Goal: Information Seeking & Learning: Learn about a topic

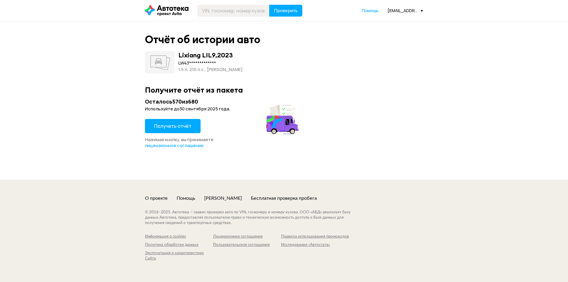
click at [183, 119] on button "Получить отчёт" at bounding box center [173, 126] width 56 height 14
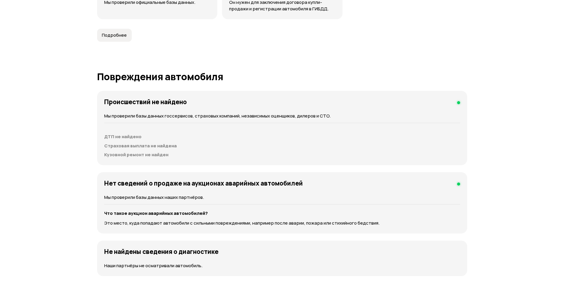
scroll to position [592, 0]
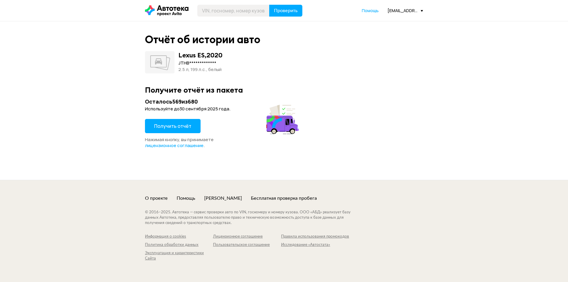
click at [182, 129] on span "Получить отчёт" at bounding box center [172, 126] width 37 height 7
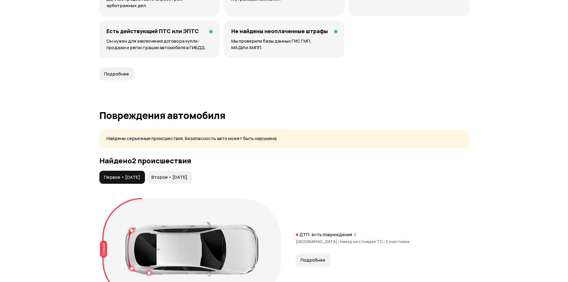
scroll to position [621, 0]
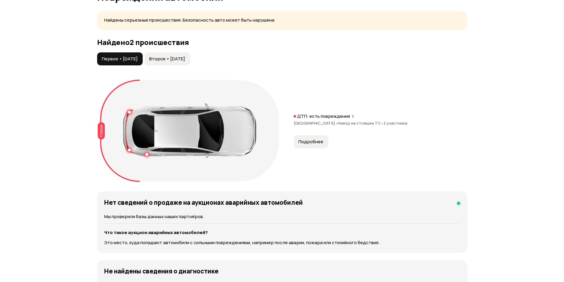
click at [103, 133] on div "Сзади" at bounding box center [101, 130] width 7 height 17
click at [315, 137] on button "Подробнее" at bounding box center [311, 141] width 35 height 13
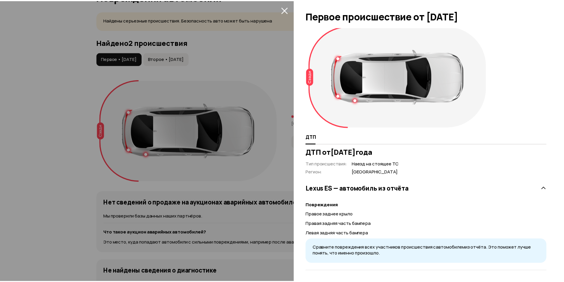
scroll to position [5, 0]
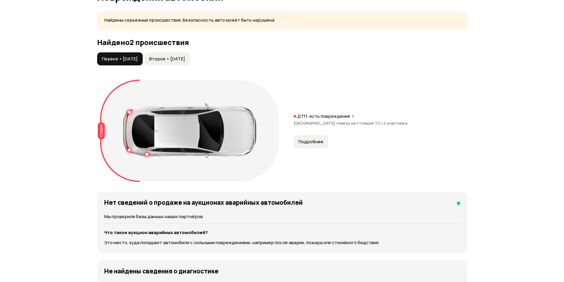
click at [178, 60] on span "Второе • [DATE]" at bounding box center [167, 59] width 36 height 6
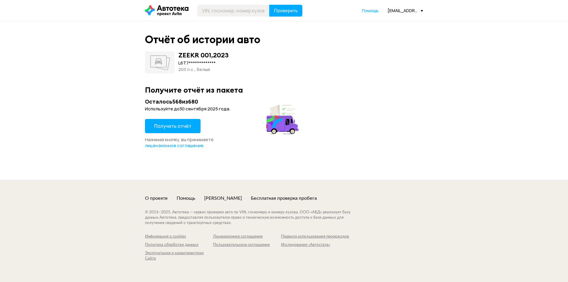
click at [172, 121] on button "Получить отчёт" at bounding box center [173, 126] width 56 height 14
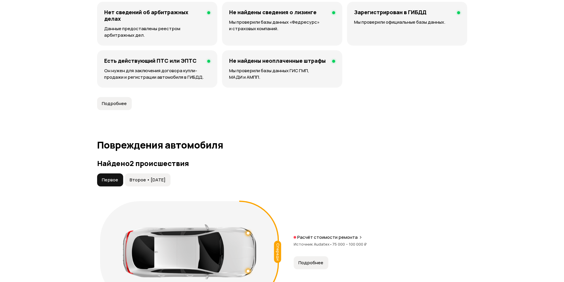
scroll to position [681, 0]
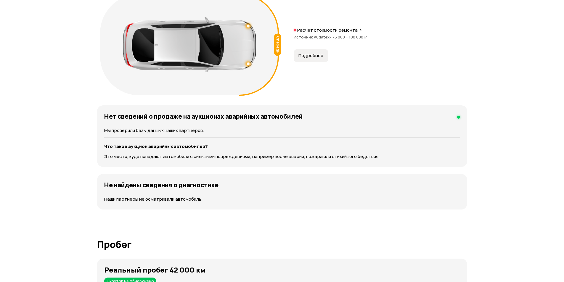
click at [306, 53] on span "Подробнее" at bounding box center [310, 56] width 25 height 6
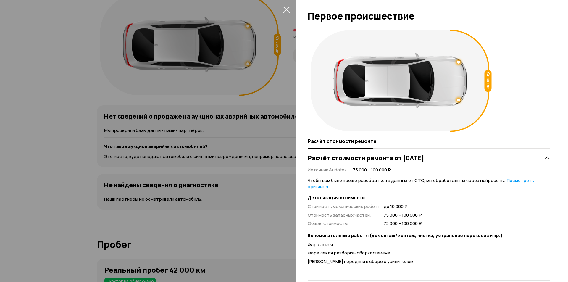
click at [492, 83] on div "Спереди" at bounding box center [429, 80] width 243 height 107
click at [491, 83] on div "Спереди" at bounding box center [488, 81] width 7 height 22
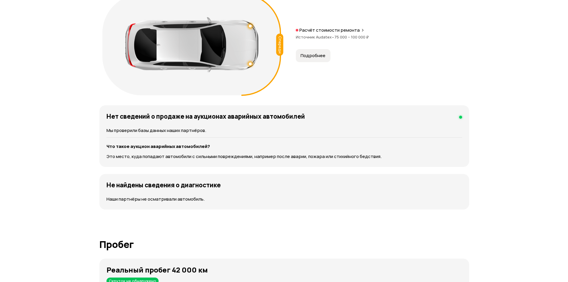
scroll to position [592, 0]
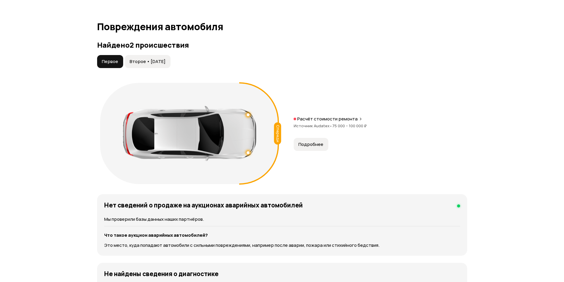
click at [159, 64] on span "Второе • 29 янв 2025" at bounding box center [148, 62] width 36 height 6
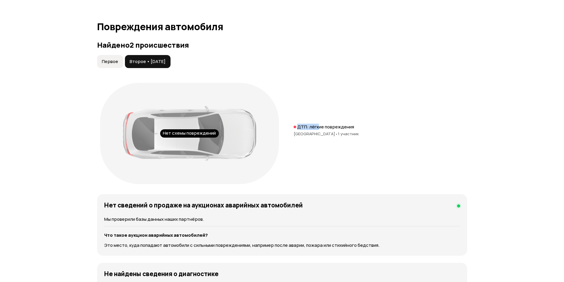
drag, startPoint x: 294, startPoint y: 128, endPoint x: 318, endPoint y: 128, distance: 24.0
click at [318, 128] on div "ДТП: лёгкие повреждения" at bounding box center [380, 127] width 173 height 6
drag, startPoint x: 173, startPoint y: 131, endPoint x: 217, endPoint y: 138, distance: 44.4
click at [217, 138] on div "Нет схемы повреждений" at bounding box center [189, 133] width 179 height 101
click at [333, 125] on p "ДТП: лёгкие повреждения" at bounding box center [325, 127] width 57 height 6
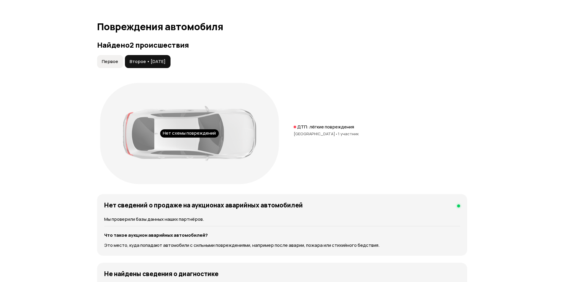
click at [119, 60] on button "Первое" at bounding box center [110, 61] width 26 height 13
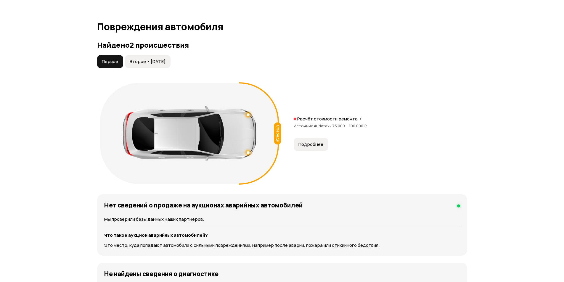
click at [305, 140] on button "Подробнее" at bounding box center [311, 144] width 35 height 13
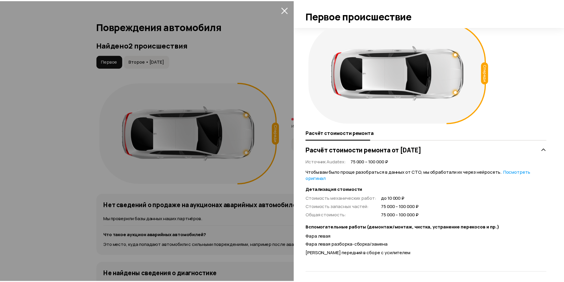
scroll to position [10, 0]
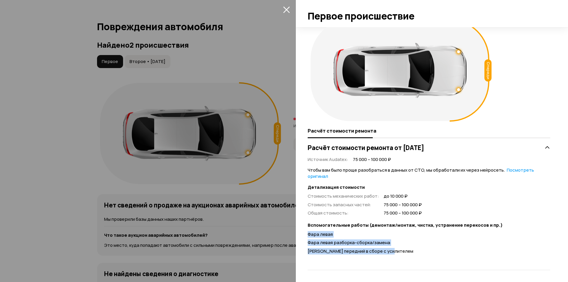
drag, startPoint x: 304, startPoint y: 235, endPoint x: 413, endPoint y: 257, distance: 110.8
click at [413, 257] on div "Спереди Расчёт стоимости ремонта Расчёт стоимости ремонта от 26 января 2024 год…" at bounding box center [432, 154] width 272 height 255
click at [287, 10] on icon "закрыть" at bounding box center [286, 10] width 7 height 7
